Goal: Navigation & Orientation: Locate item on page

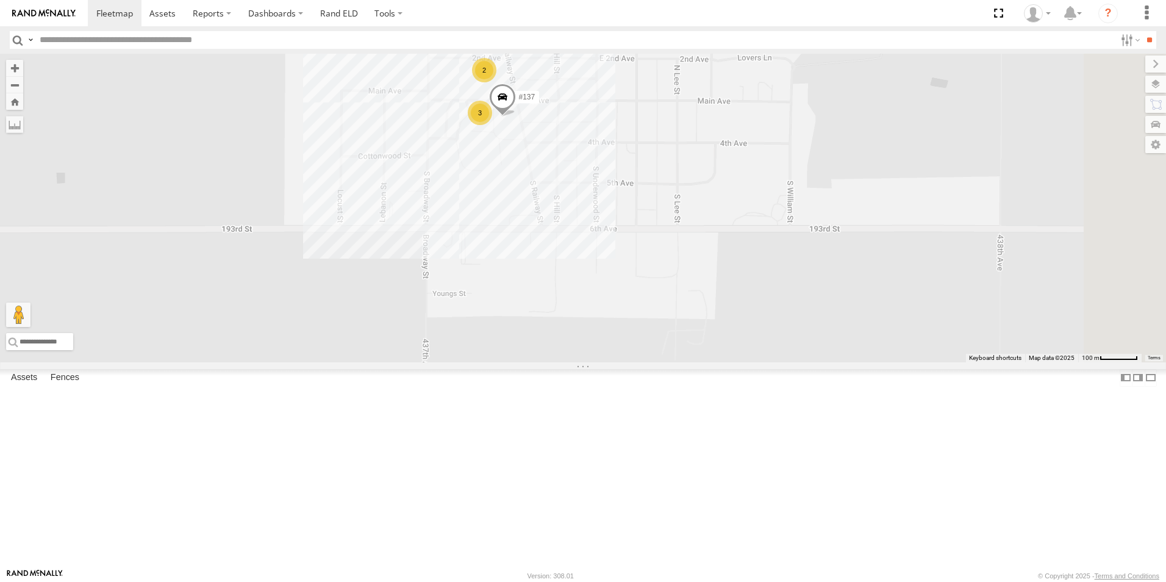
drag, startPoint x: 656, startPoint y: 258, endPoint x: 645, endPoint y: 317, distance: 59.7
click at [645, 318] on div "#139 #105 BOX TRUCK#118 129 - PR53366 3 2 #137" at bounding box center [583, 208] width 1166 height 309
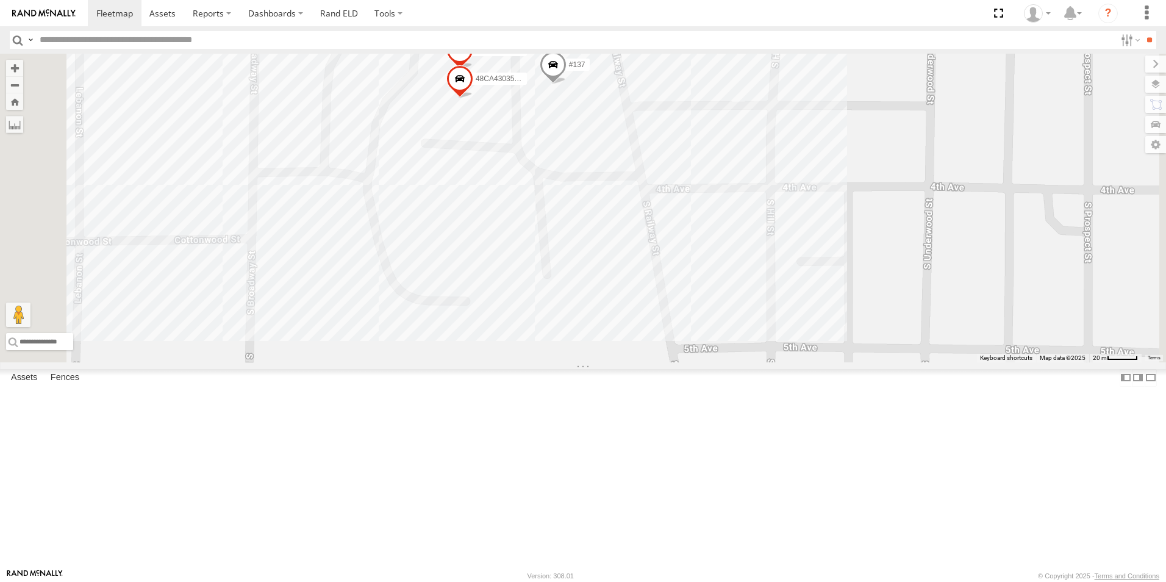
click at [446, 51] on span at bounding box center [432, 34] width 27 height 33
click at [682, 362] on div "#139 #105 BOX TRUCK#118 129 - PR53366 #137 3C8427114374 f- 350 #126 48CA43035C6…" at bounding box center [583, 208] width 1166 height 309
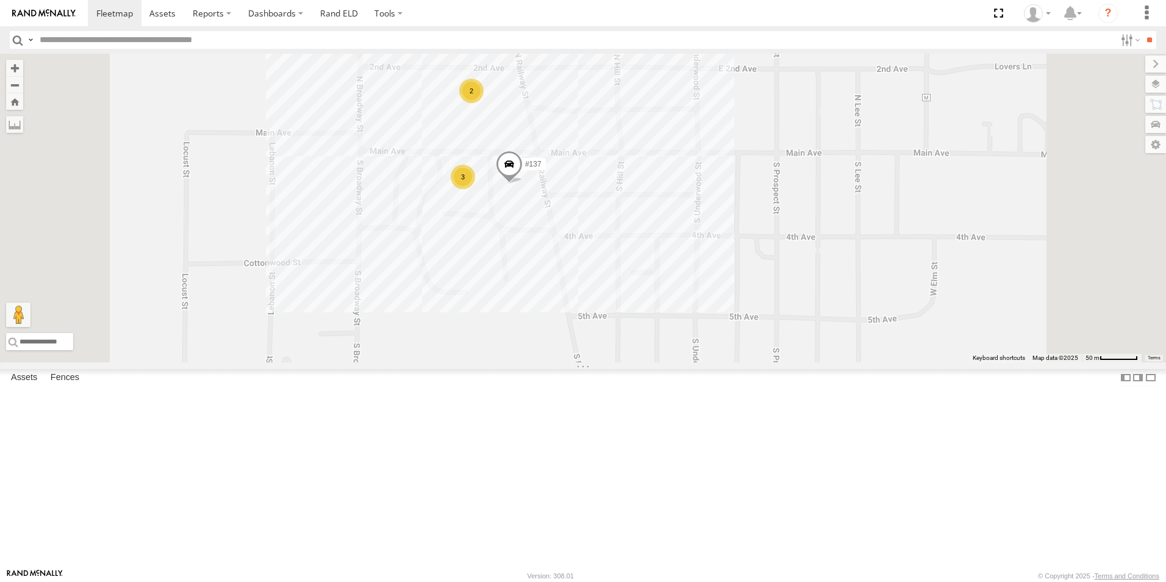
drag, startPoint x: 814, startPoint y: 453, endPoint x: 814, endPoint y: 475, distance: 22.6
click at [814, 362] on div "#139 #105 BOX TRUCK#118 129 - PR53366 #137 3 2" at bounding box center [583, 208] width 1166 height 309
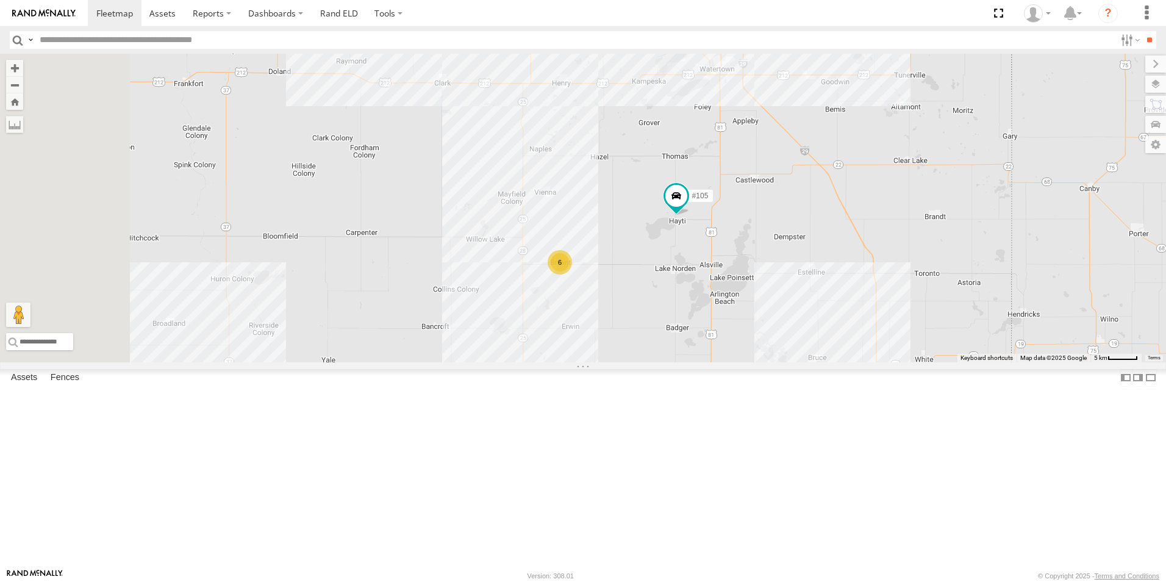
drag, startPoint x: 653, startPoint y: 345, endPoint x: 773, endPoint y: 249, distance: 154.1
click at [773, 249] on div "#105 6" at bounding box center [583, 208] width 1166 height 309
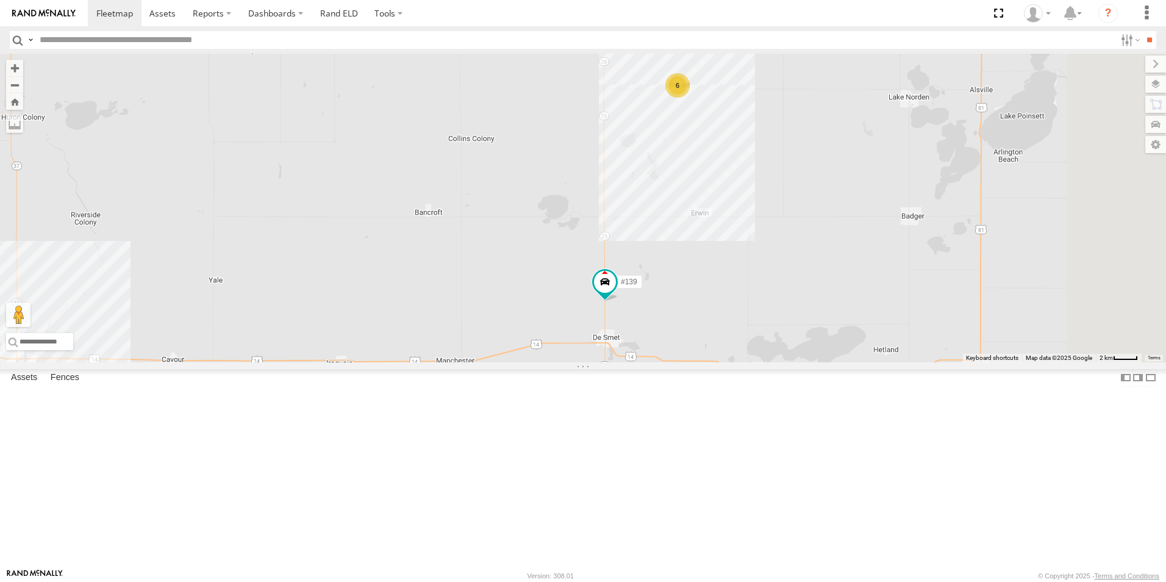
drag, startPoint x: 907, startPoint y: 342, endPoint x: 773, endPoint y: 426, distance: 158.2
click at [773, 362] on div "#105 #139 6" at bounding box center [583, 208] width 1166 height 309
